Goal: Information Seeking & Learning: Find specific fact

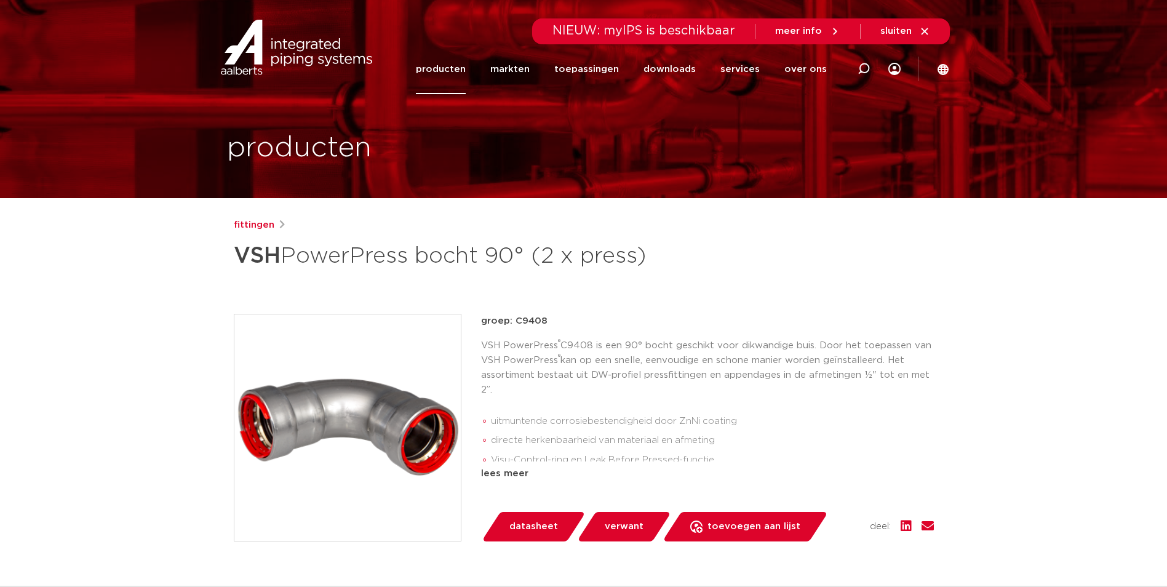
click at [449, 71] on link "producten" at bounding box center [441, 69] width 50 height 50
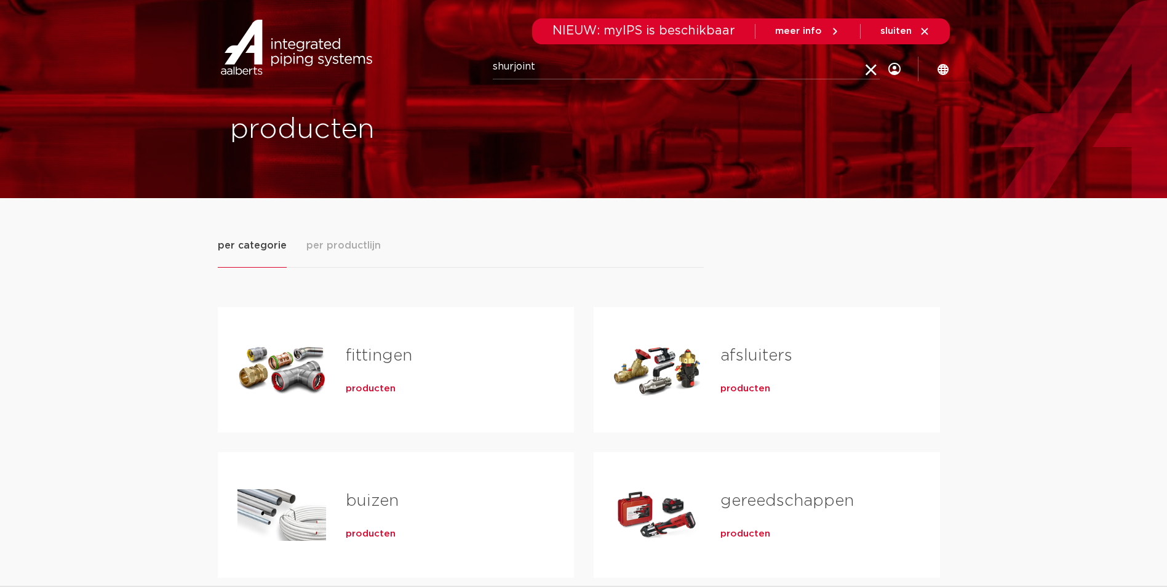
type input "shurjoint"
click button "Zoeken" at bounding box center [0, 0] width 0 height 0
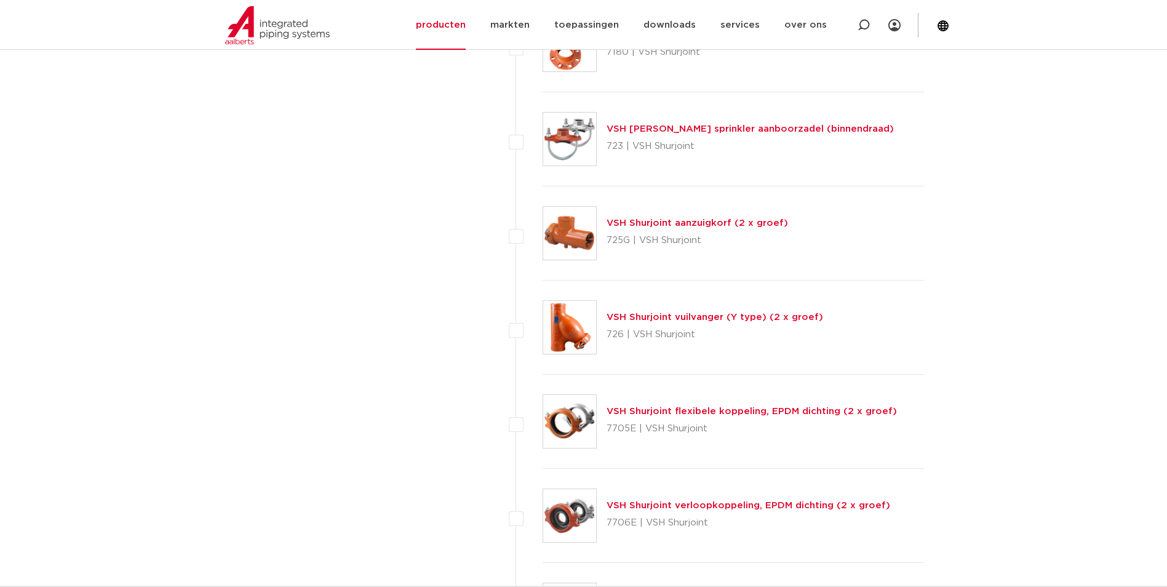
scroll to position [3091, 0]
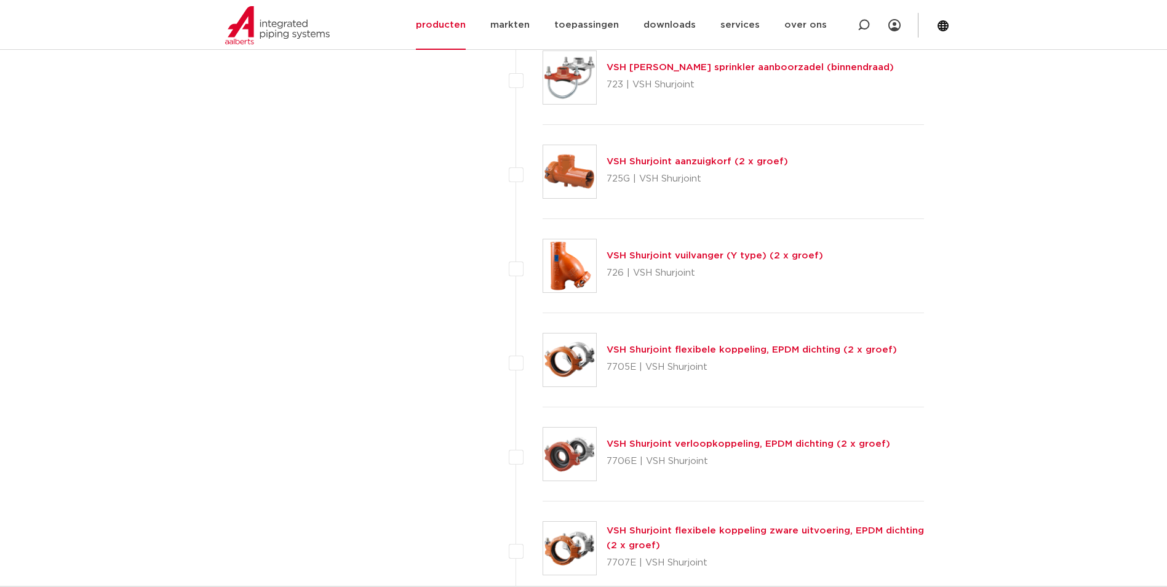
click at [680, 353] on link "VSH Shurjoint flexibele koppeling, EPDM dichting (2 x groef)" at bounding box center [752, 349] width 290 height 9
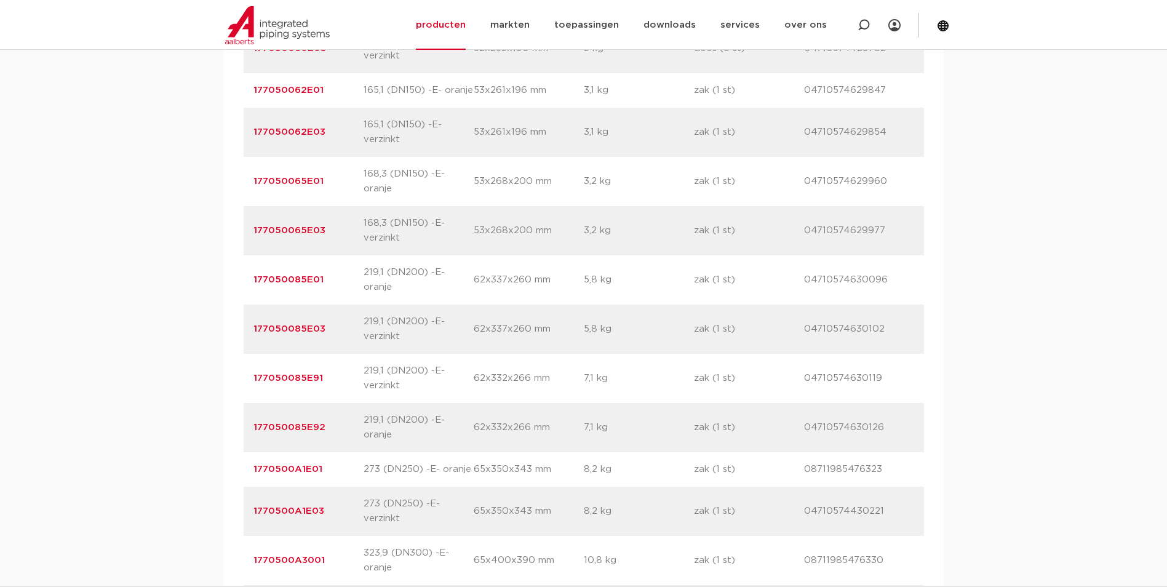
scroll to position [2284, 0]
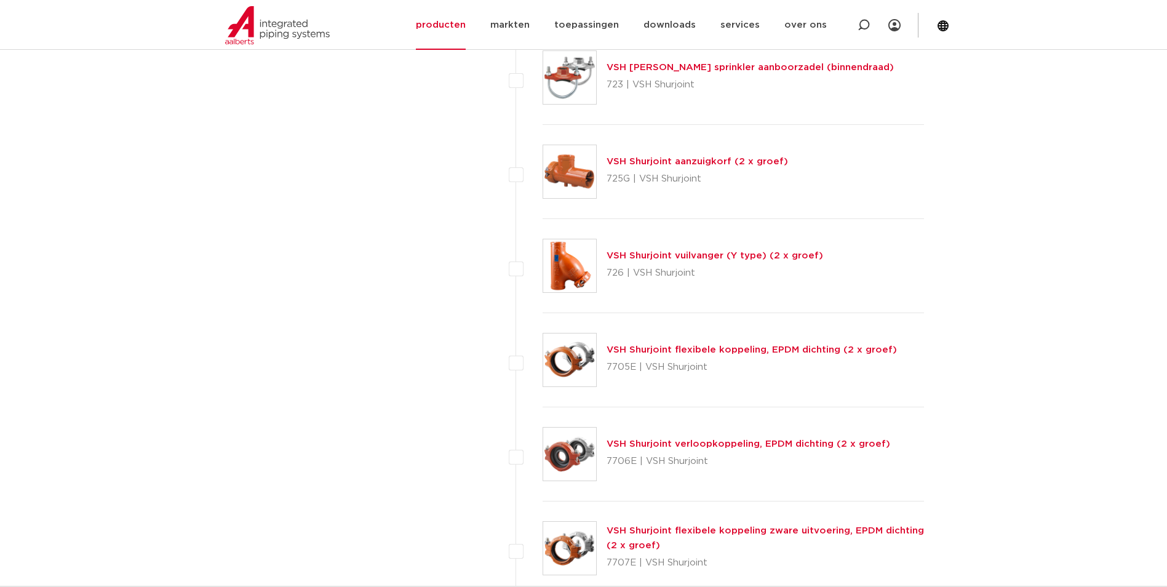
scroll to position [3214, 0]
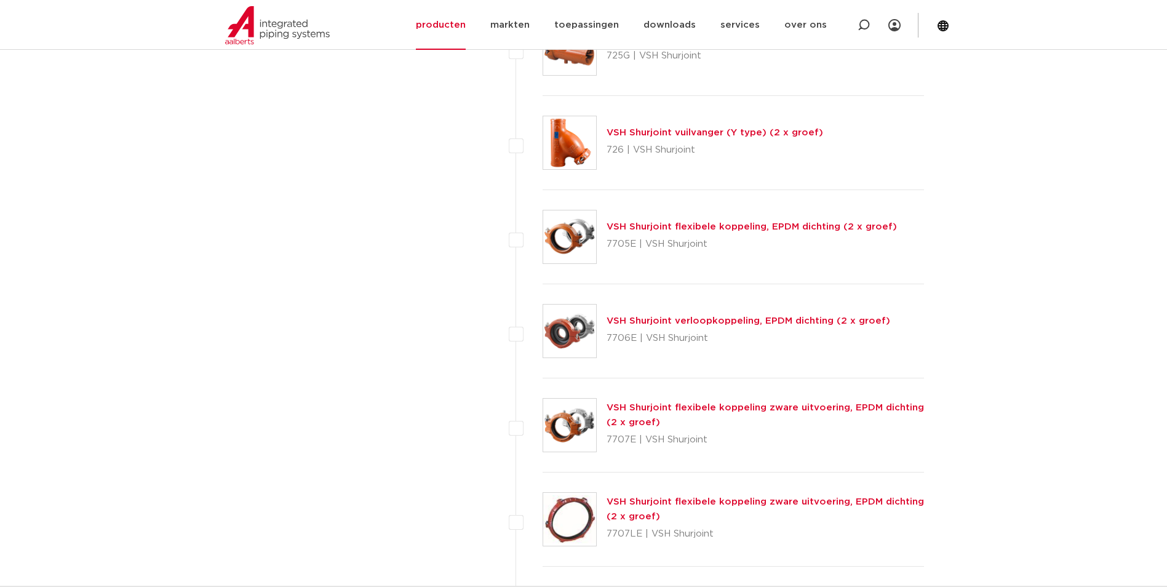
click at [647, 407] on link "VSH Shurjoint flexibele koppeling zware uitvoering, EPDM dichting (2 x groef)" at bounding box center [765, 415] width 317 height 24
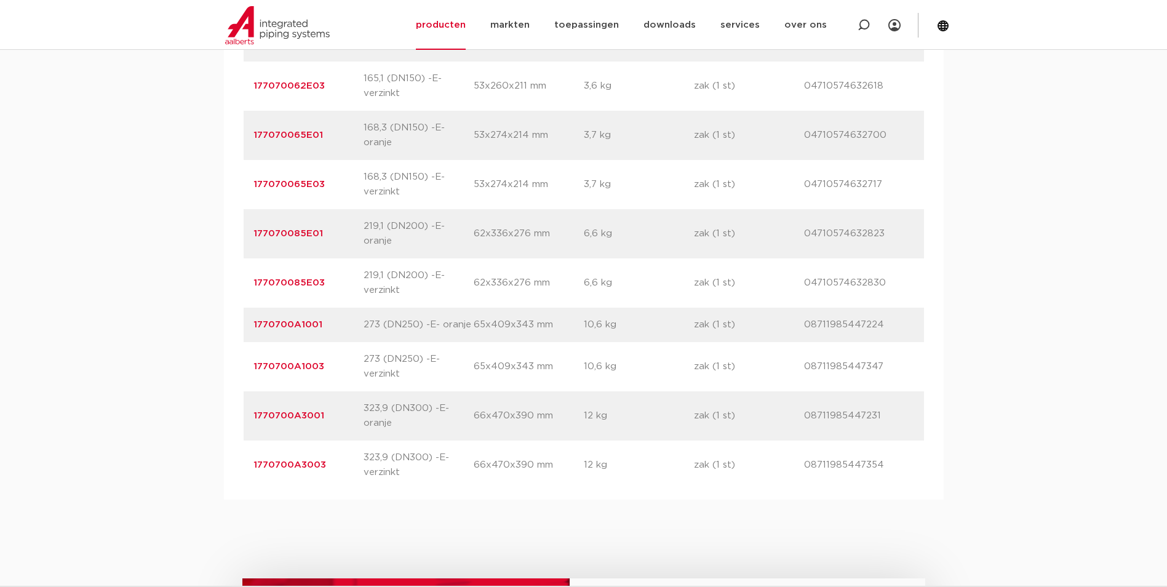
scroll to position [2153, 0]
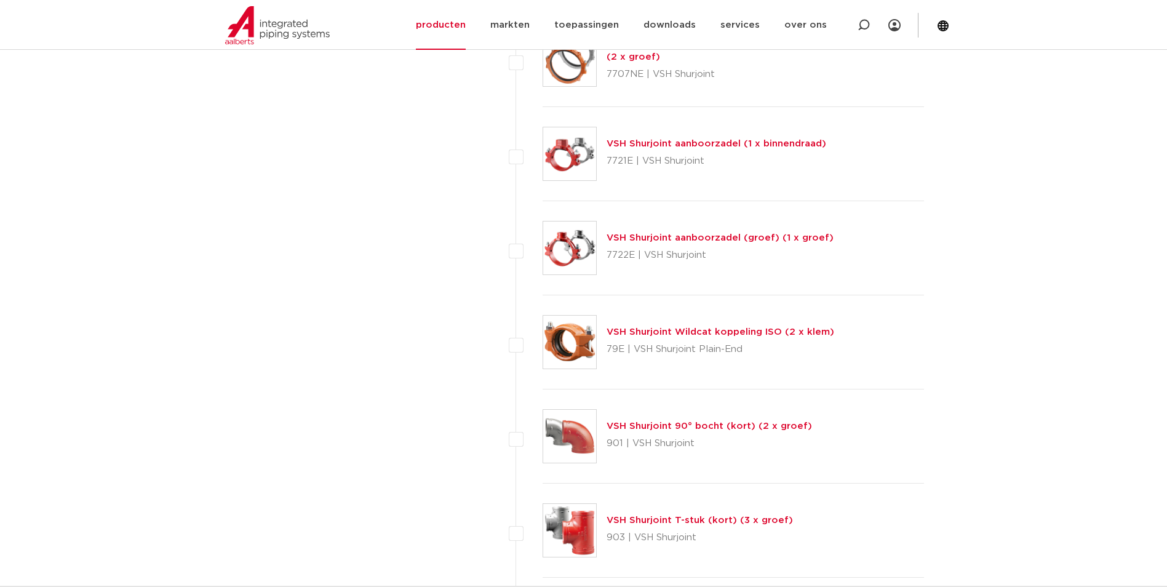
scroll to position [3829, 0]
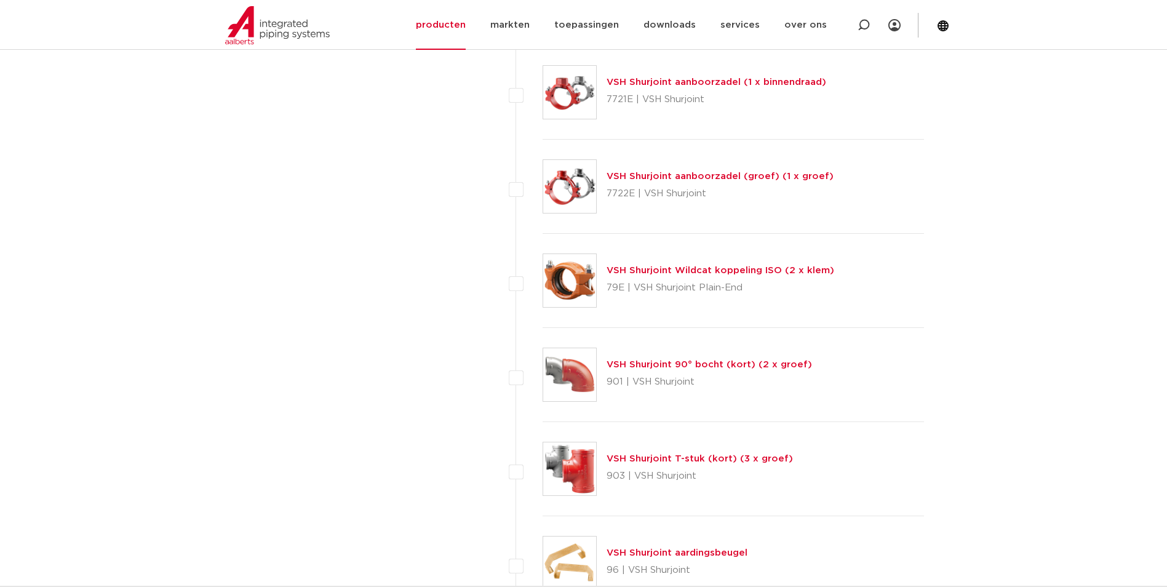
click at [720, 271] on link "VSH Shurjoint Wildcat koppeling ISO (2 x klem)" at bounding box center [721, 270] width 228 height 9
click at [629, 268] on link "VSH Shurjoint Wildcat koppeling ISO (2 x klem)" at bounding box center [721, 270] width 228 height 9
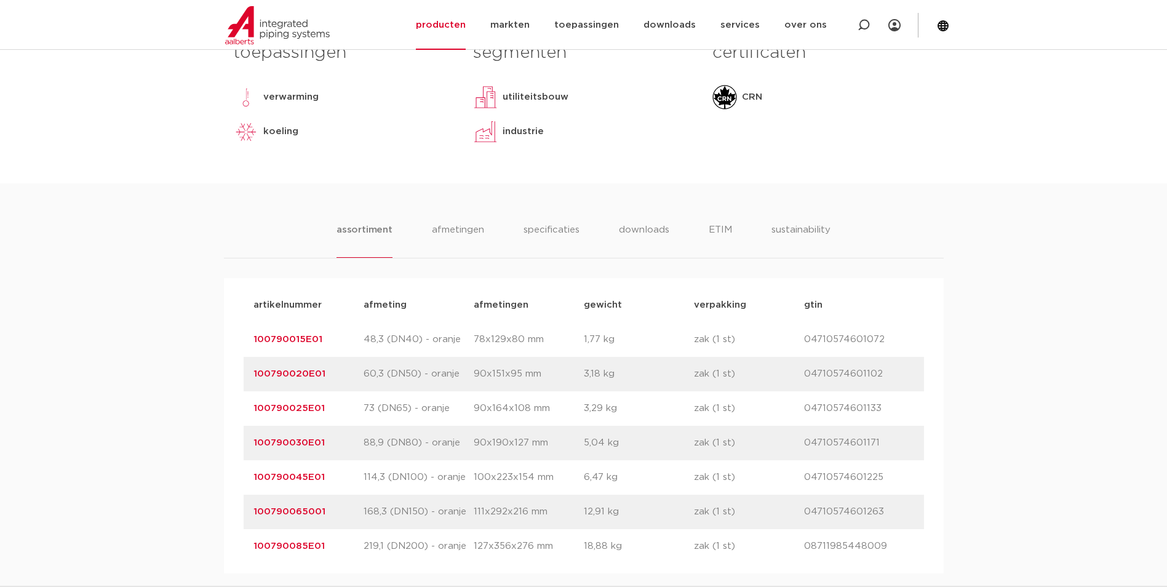
scroll to position [677, 0]
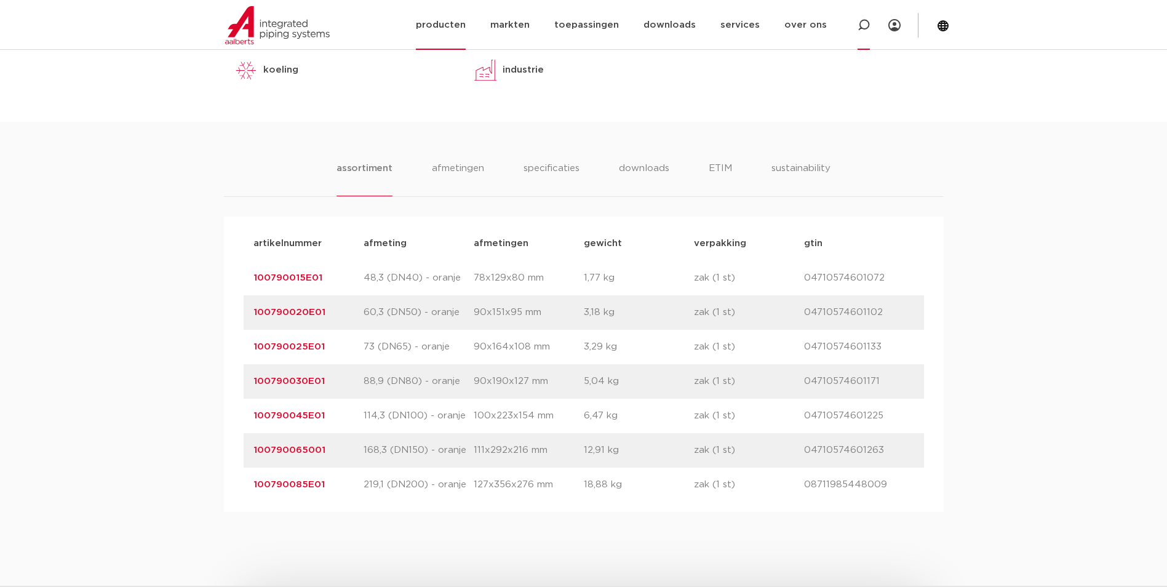
click at [858, 28] on icon at bounding box center [864, 25] width 12 height 12
type input "shurjoint 3'"
click button "Zoeken" at bounding box center [0, 0] width 0 height 0
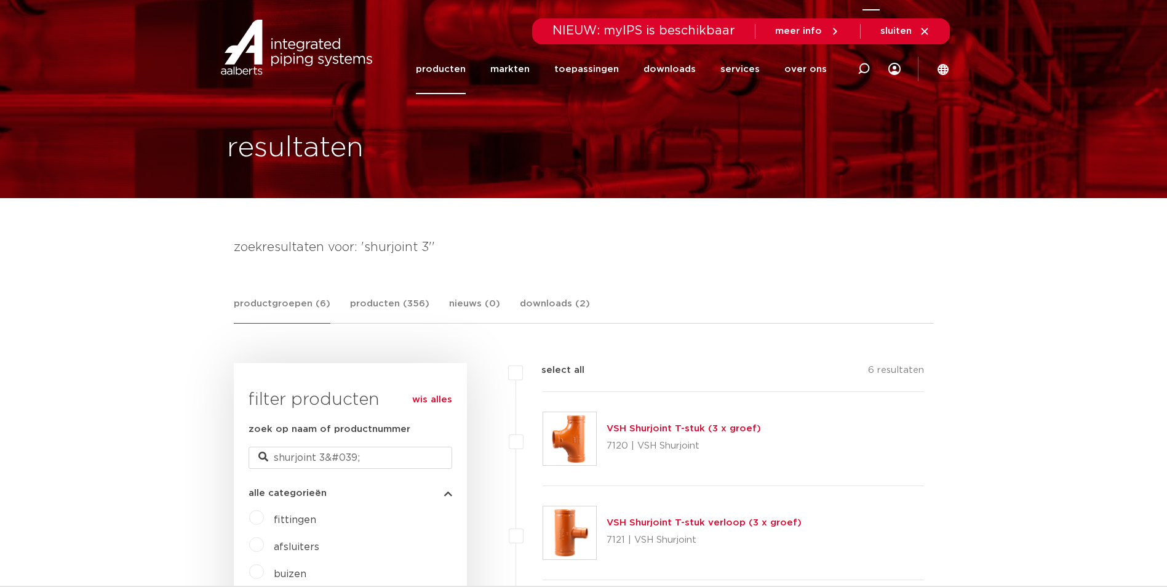
click at [866, 72] on icon at bounding box center [863, 69] width 15 height 15
type input "shurjoint 3"
click button "Zoeken" at bounding box center [0, 0] width 0 height 0
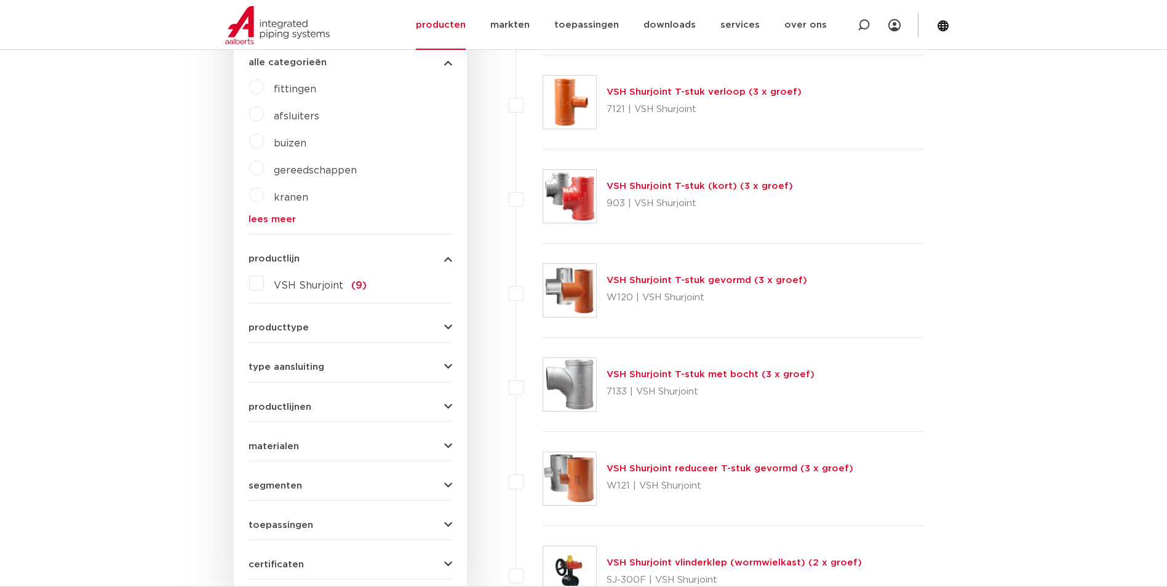
scroll to position [123, 0]
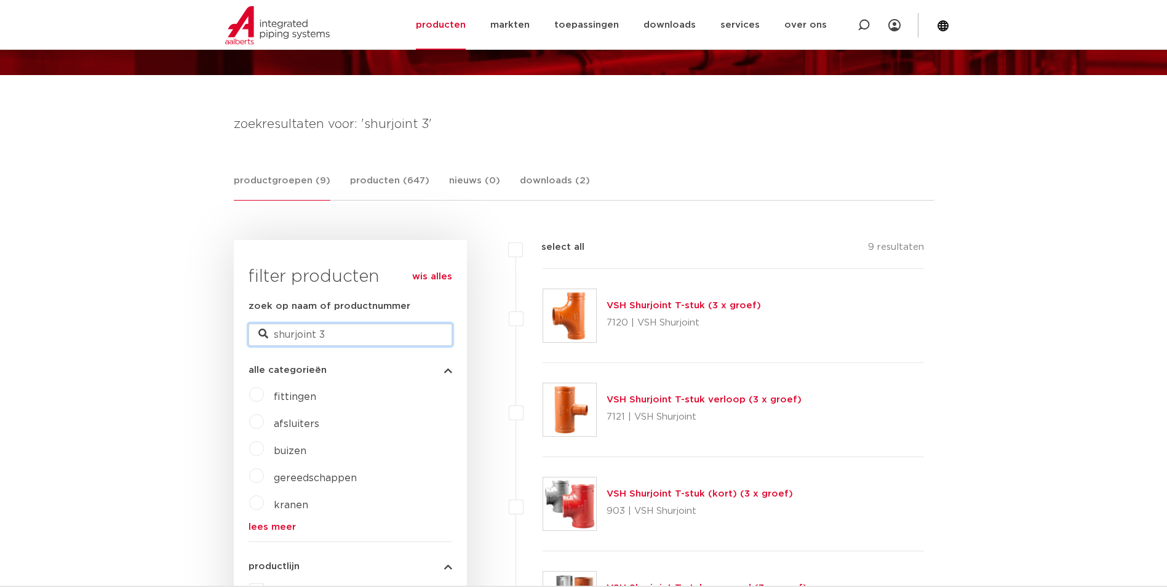
click at [335, 330] on input "shurjoint 3" at bounding box center [351, 335] width 204 height 22
type input "shurjoint"
